Goal: Information Seeking & Learning: Learn about a topic

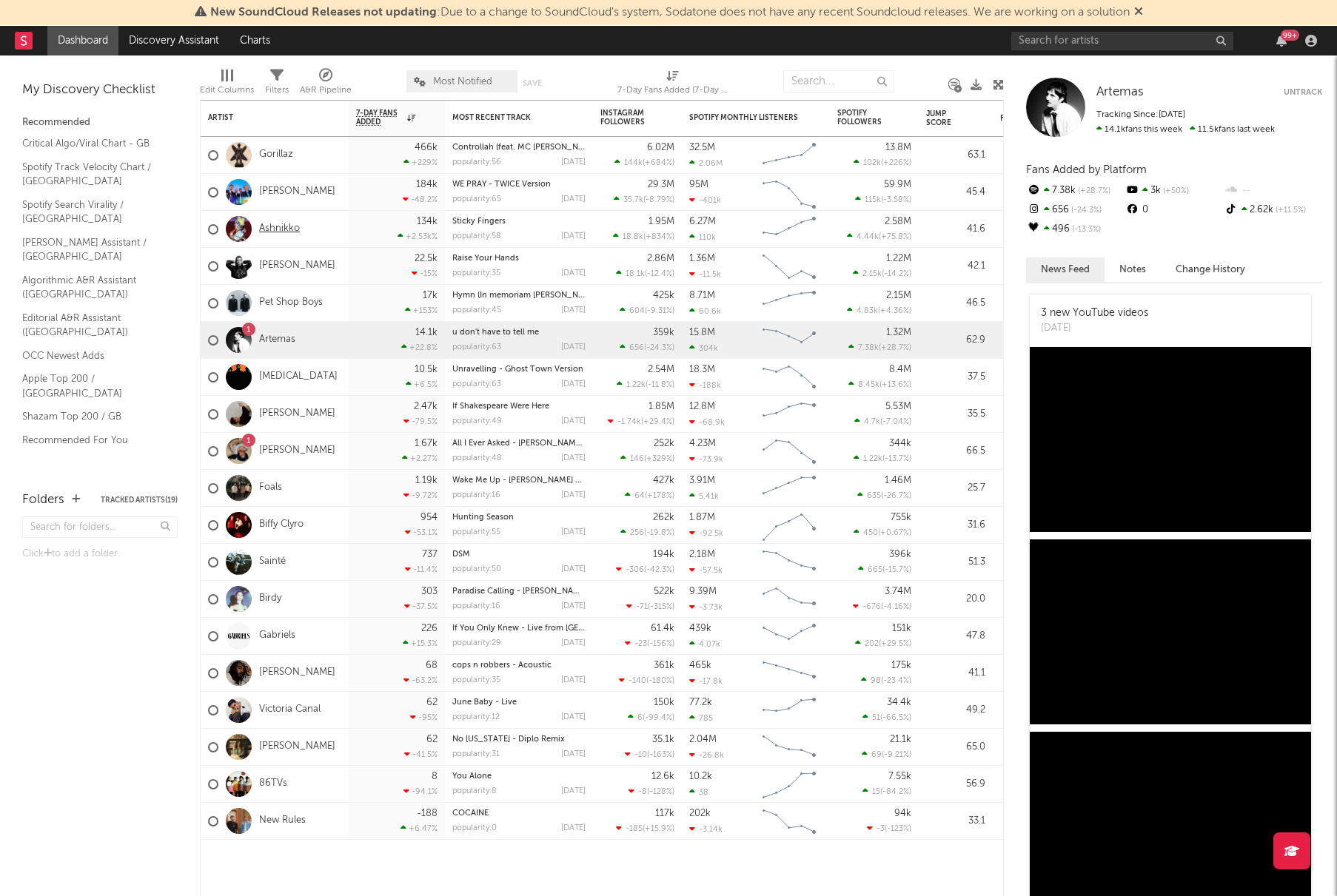
click at [285, 229] on link "Ashnikko" at bounding box center [279, 229] width 41 height 12
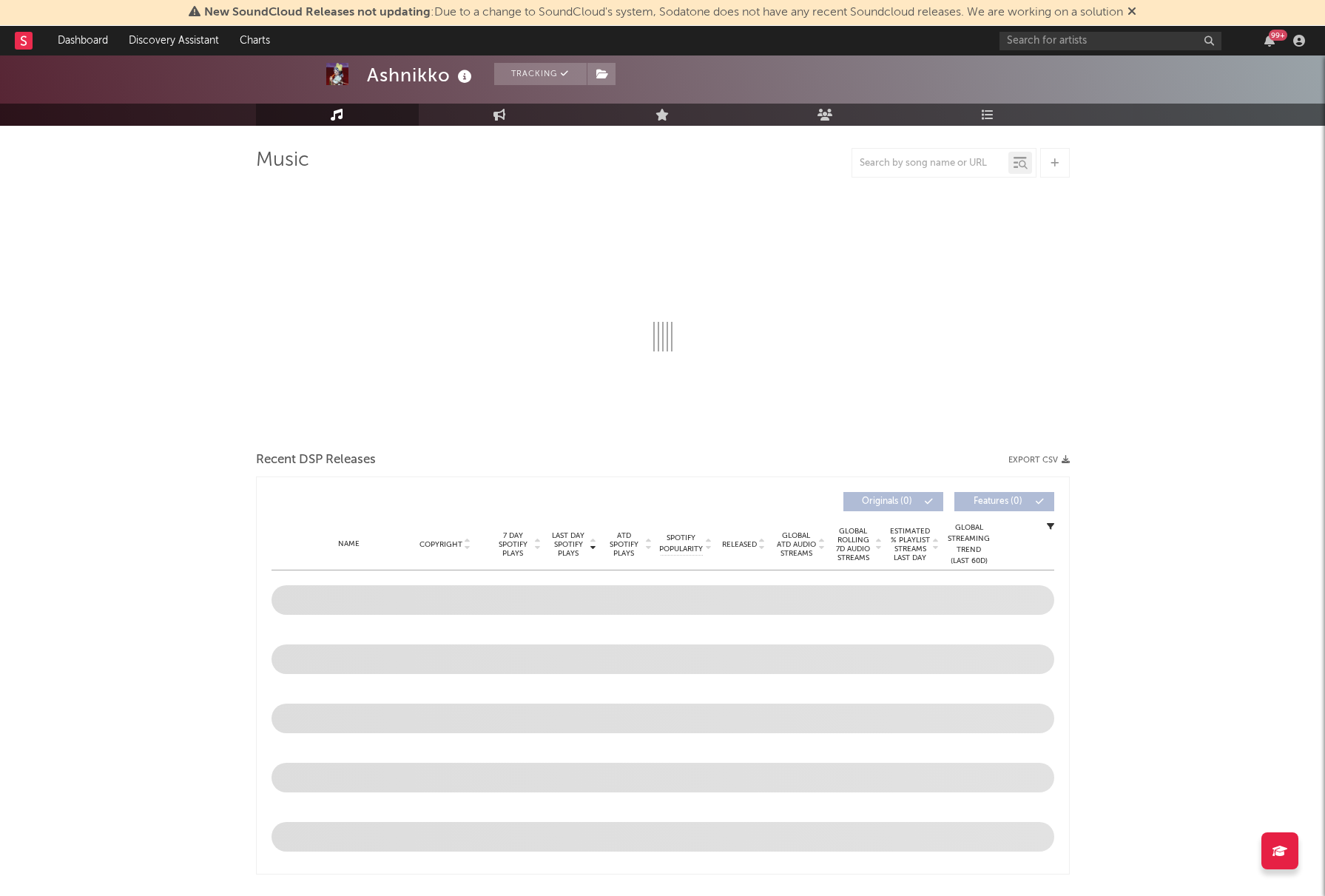
select select "6m"
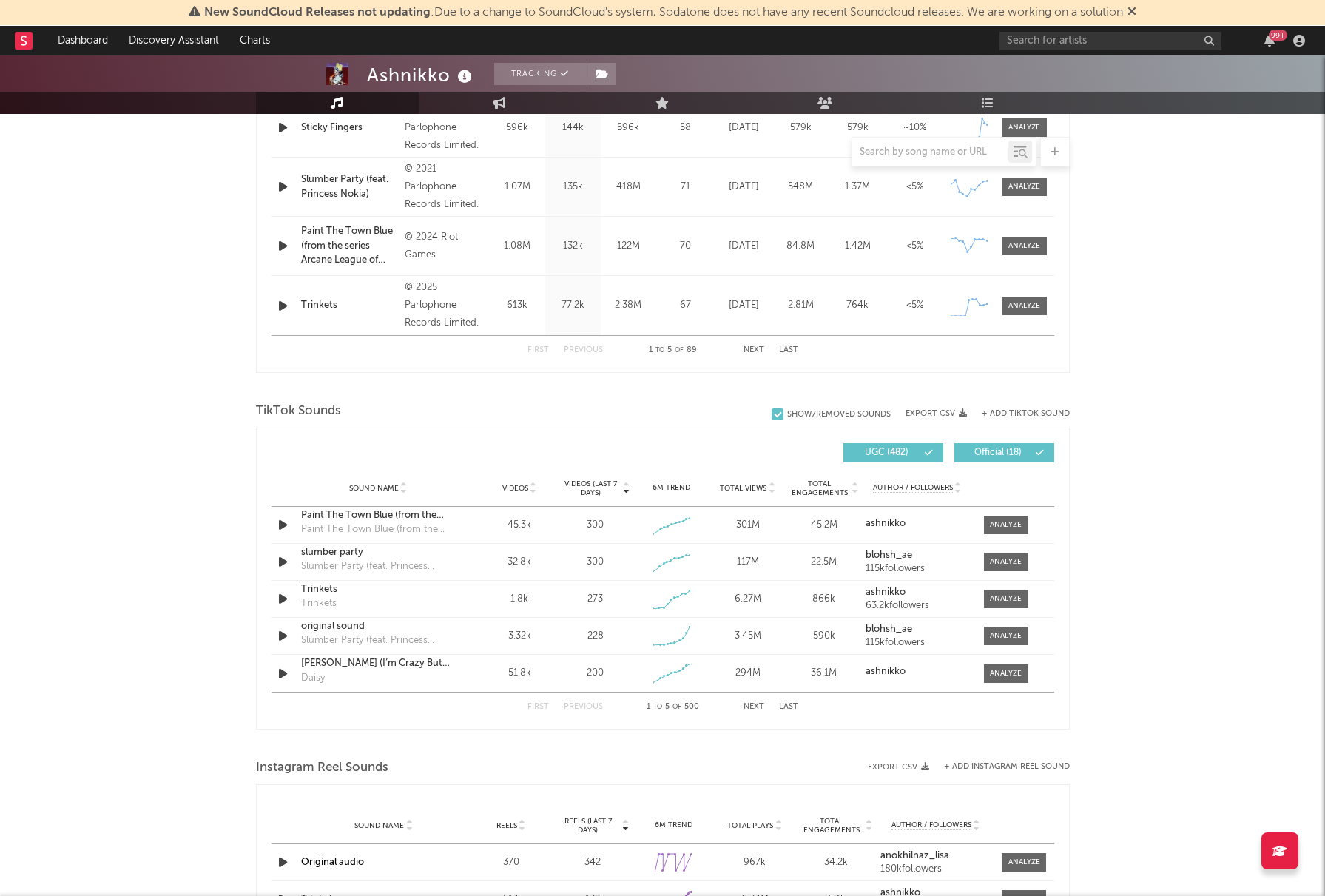
scroll to position [738, 0]
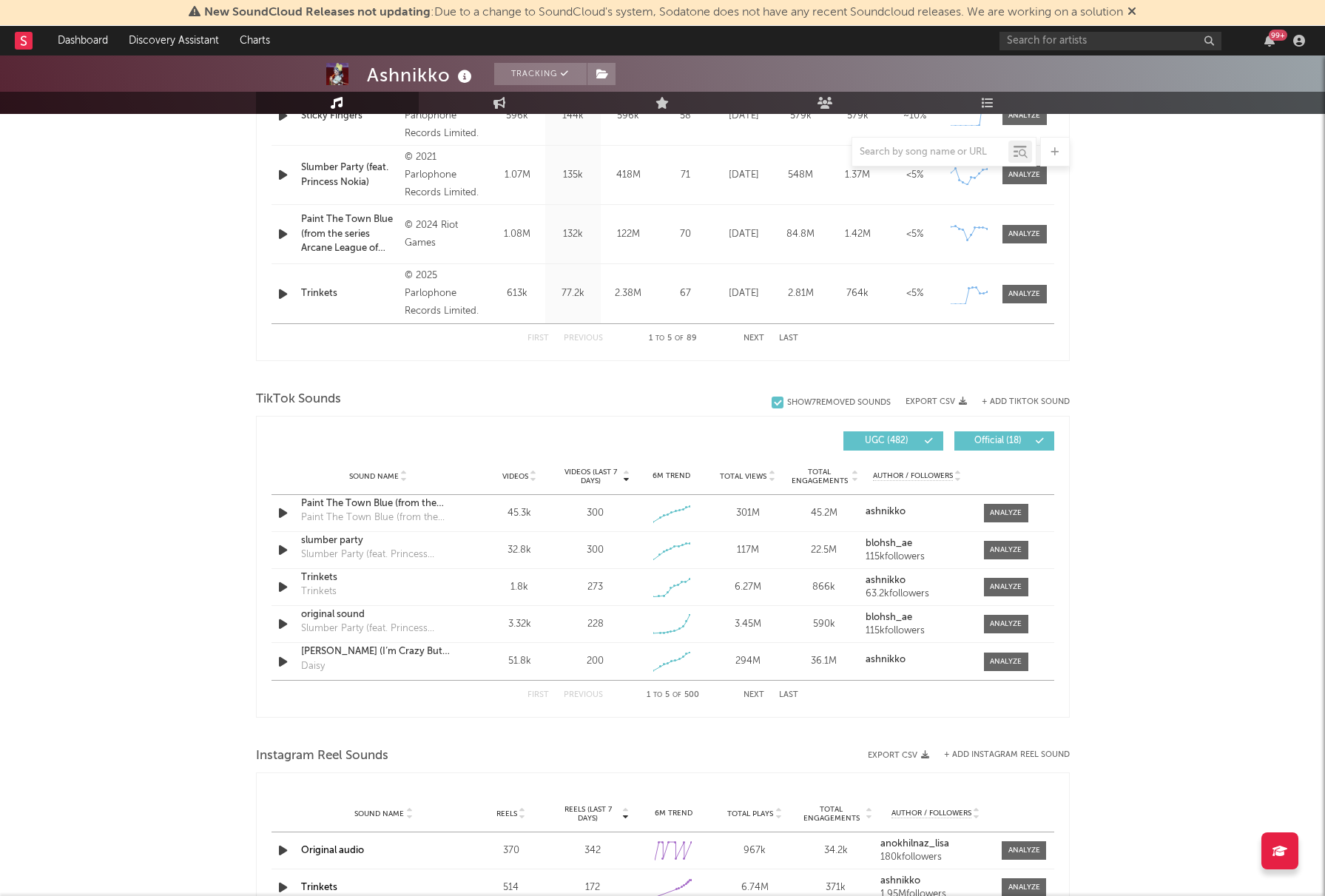
click at [625, 476] on icon at bounding box center [625, 473] width 7 height 6
click at [625, 476] on icon at bounding box center [625, 479] width 7 height 6
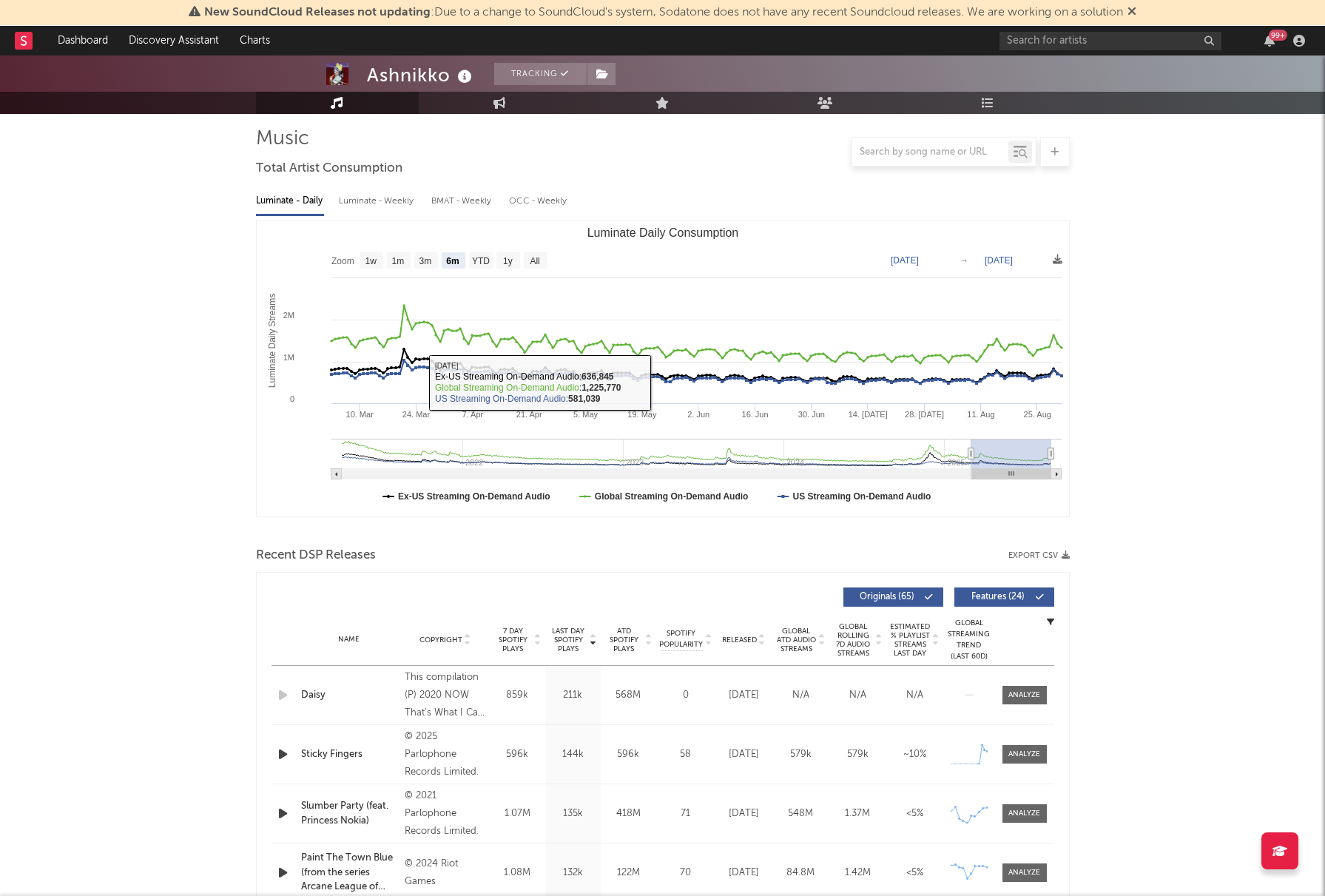
scroll to position [9, 0]
